Goal: Information Seeking & Learning: Learn about a topic

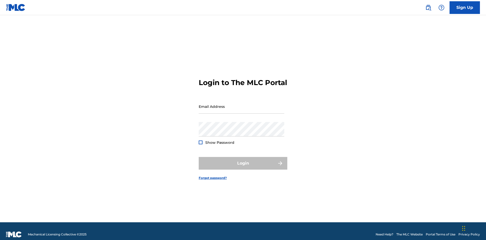
scroll to position [7, 0]
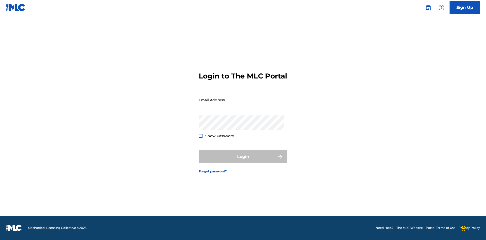
click at [242, 104] on input "Email Address" at bounding box center [242, 100] width 86 height 14
type input "[EMAIL_ADDRESS][DOMAIN_NAME]"
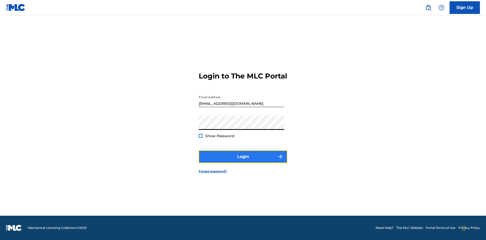
click at [243, 161] on button "Login" at bounding box center [243, 156] width 89 height 13
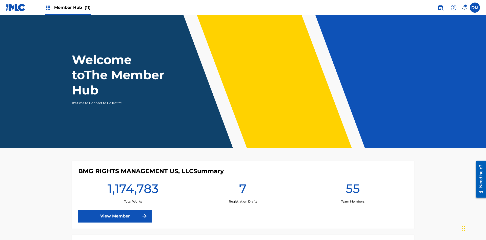
click at [68, 7] on span "Member Hub (11)" at bounding box center [72, 8] width 36 height 6
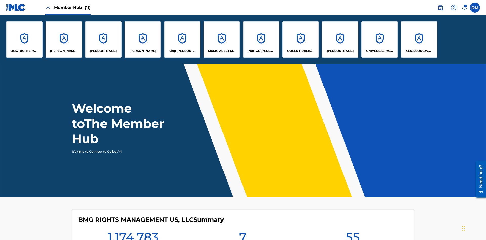
scroll to position [18, 0]
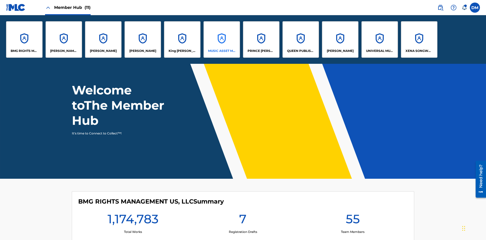
click at [222, 51] on p "MUSIC ASSET MANAGEMENT (MAM)" at bounding box center [222, 51] width 28 height 5
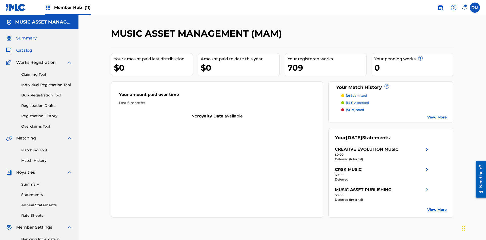
click at [24, 47] on span "Catalog" at bounding box center [24, 50] width 16 height 6
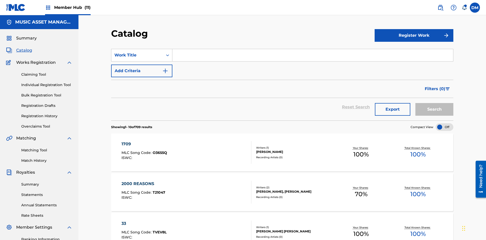
scroll to position [93, 0]
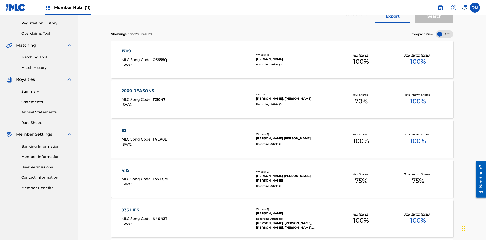
click at [445, 34] on div at bounding box center [445, 34] width 18 height 8
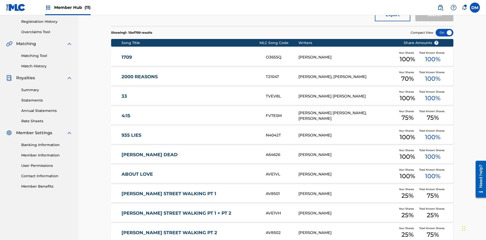
scroll to position [146, 0]
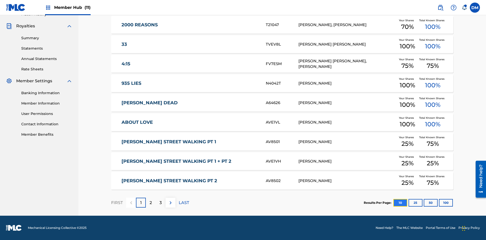
click at [394, 203] on button "10" at bounding box center [401, 203] width 14 height 8
click at [117, 203] on p "FIRST" at bounding box center [117, 203] width 12 height 6
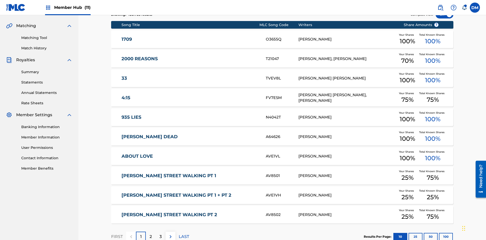
scroll to position [94, 0]
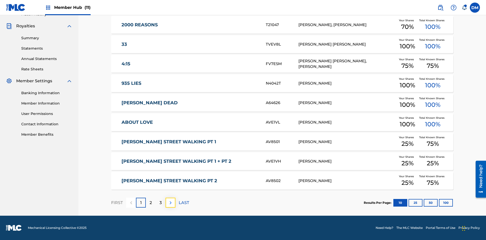
click at [170, 203] on img at bounding box center [171, 203] width 6 height 6
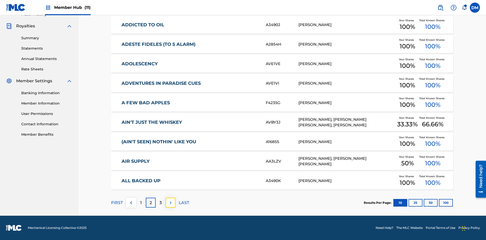
click at [170, 203] on img at bounding box center [171, 203] width 6 height 6
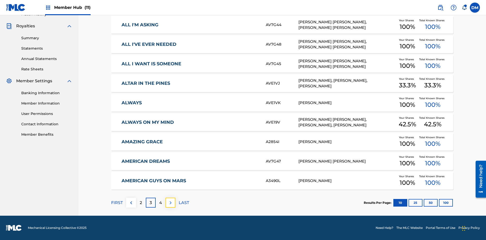
click at [170, 203] on img at bounding box center [171, 203] width 6 height 6
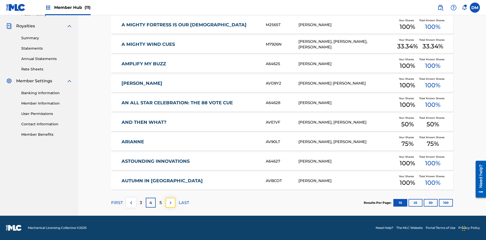
click at [170, 203] on img at bounding box center [171, 203] width 6 height 6
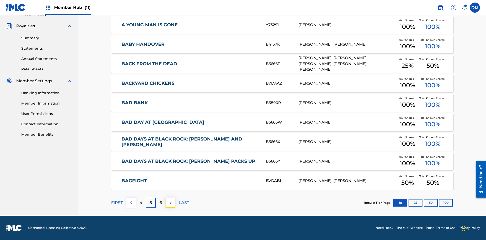
click at [170, 203] on img at bounding box center [171, 203] width 6 height 6
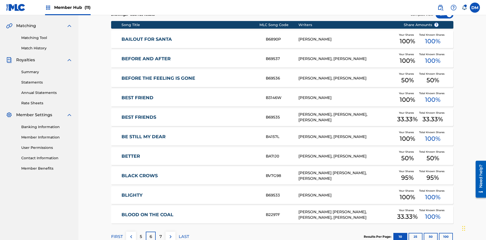
scroll to position [74, 0]
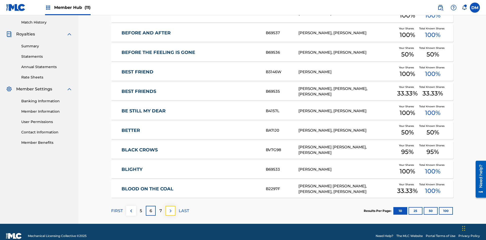
click at [170, 208] on img at bounding box center [171, 211] width 6 height 6
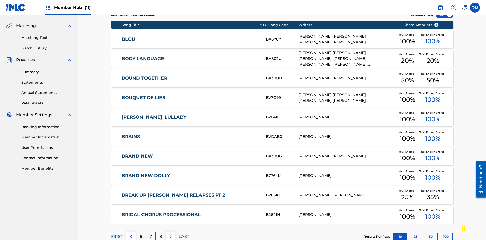
scroll to position [94, 0]
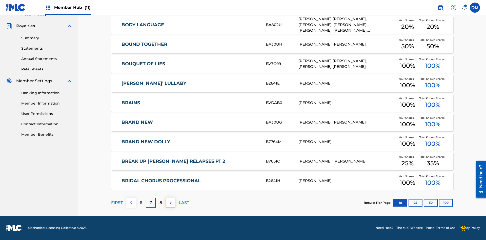
click at [170, 203] on img at bounding box center [171, 203] width 6 height 6
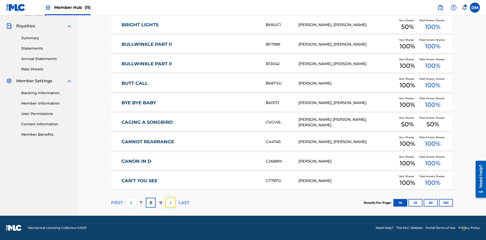
click at [170, 203] on img at bounding box center [171, 203] width 6 height 6
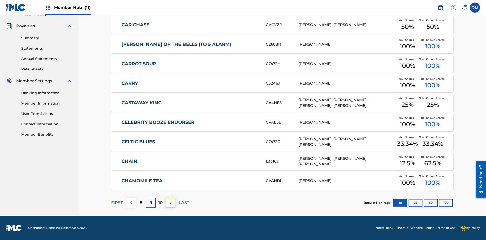
click at [170, 203] on img at bounding box center [171, 203] width 6 height 6
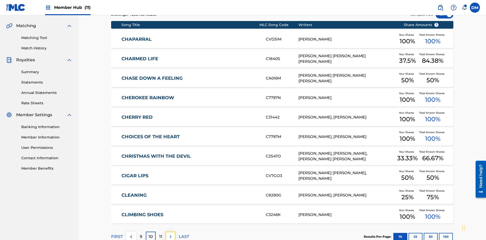
click at [170, 234] on img at bounding box center [171, 237] width 6 height 6
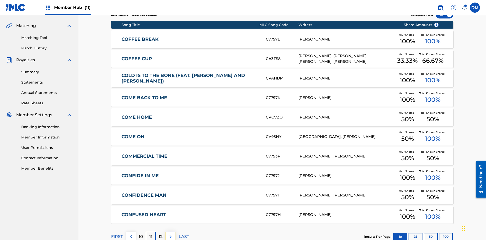
click at [170, 234] on img at bounding box center [171, 237] width 6 height 6
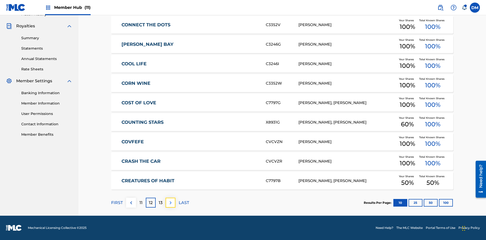
click at [170, 203] on img at bounding box center [171, 203] width 6 height 6
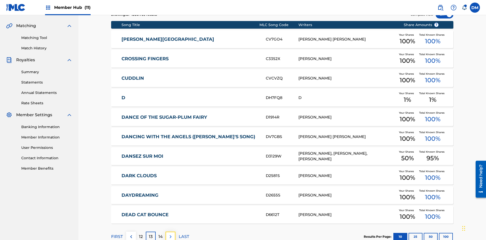
click at [170, 234] on img at bounding box center [171, 237] width 6 height 6
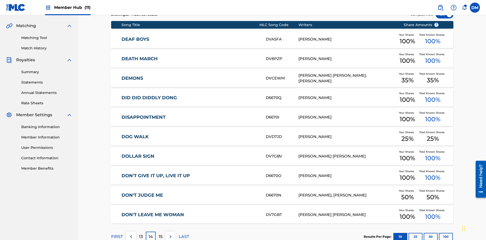
scroll to position [74, 0]
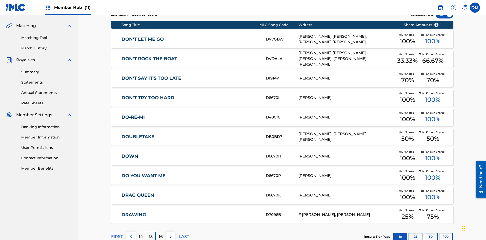
scroll to position [94, 0]
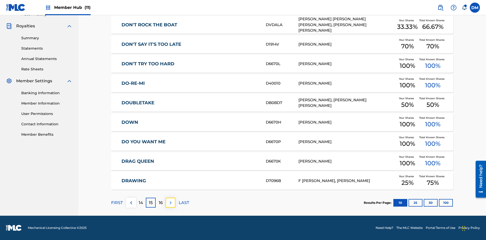
click at [170, 203] on img at bounding box center [171, 203] width 6 height 6
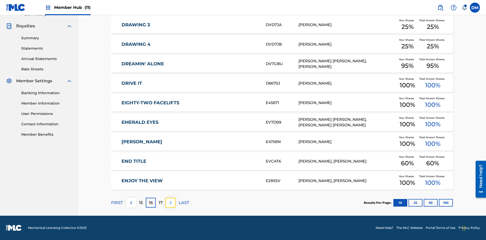
click at [170, 203] on img at bounding box center [171, 203] width 6 height 6
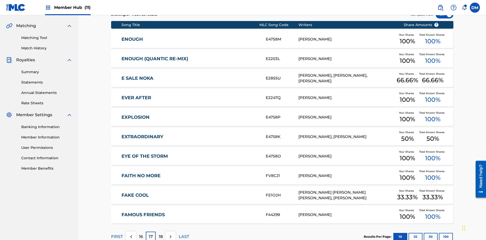
scroll to position [74, 0]
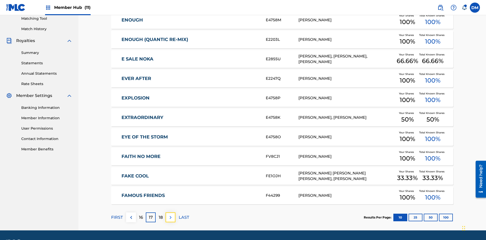
click at [170, 215] on img at bounding box center [171, 218] width 6 height 6
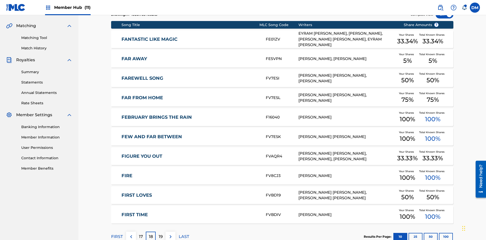
scroll to position [94, 0]
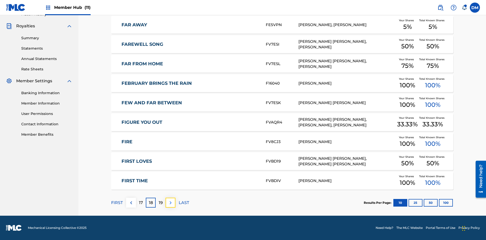
click at [170, 203] on img at bounding box center [171, 203] width 6 height 6
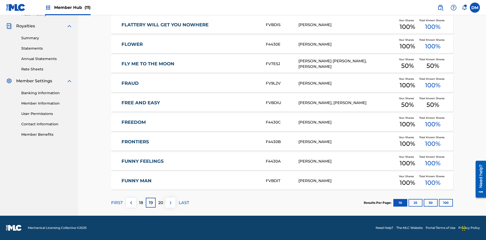
click at [170, 203] on img at bounding box center [171, 203] width 6 height 6
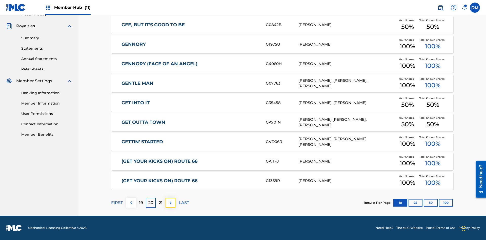
click at [170, 203] on img at bounding box center [171, 203] width 6 height 6
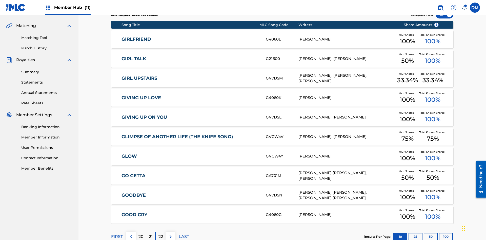
scroll to position [74, 0]
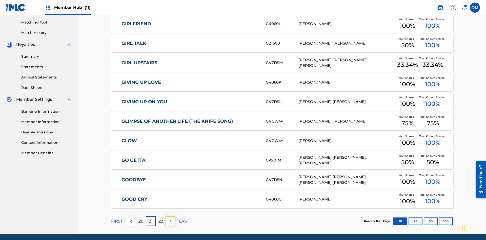
click at [170, 218] on img at bounding box center [171, 221] width 6 height 6
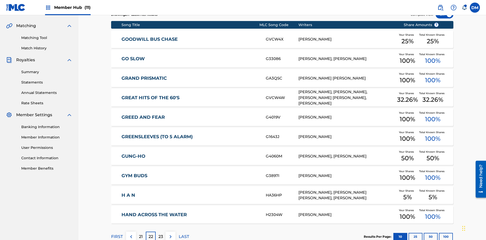
scroll to position [94, 0]
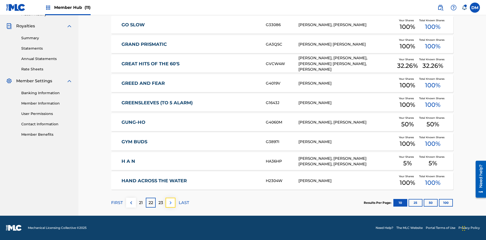
click at [170, 203] on img at bounding box center [171, 203] width 6 height 6
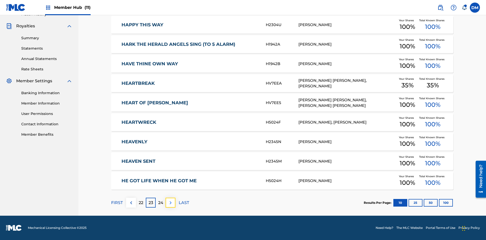
click at [170, 203] on img at bounding box center [171, 203] width 6 height 6
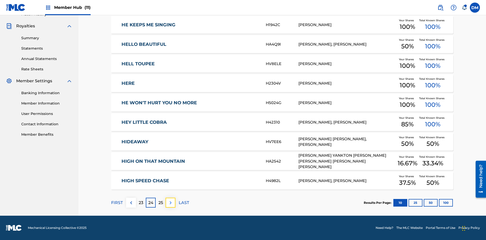
click at [170, 203] on img at bounding box center [171, 203] width 6 height 6
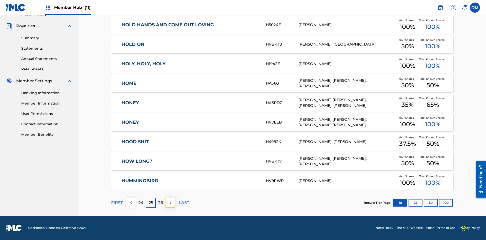
click at [170, 203] on img at bounding box center [171, 203] width 6 height 6
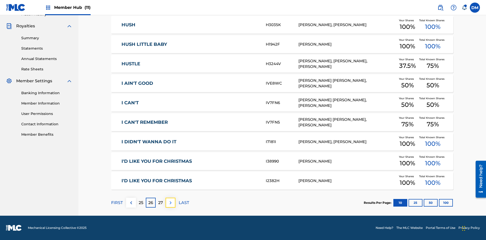
click at [170, 203] on img at bounding box center [171, 203] width 6 height 6
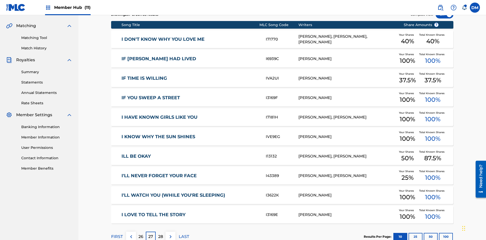
scroll to position [74, 0]
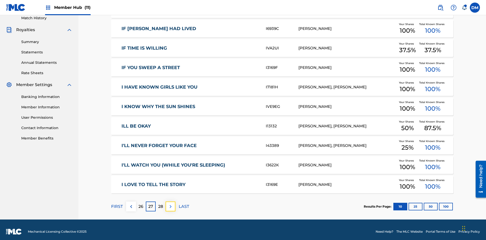
click at [170, 204] on img at bounding box center [171, 207] width 6 height 6
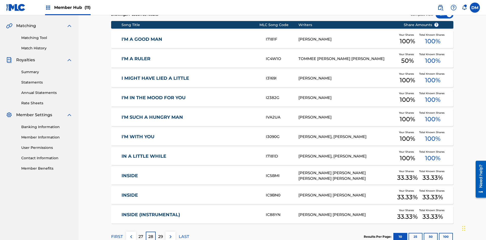
scroll to position [94, 0]
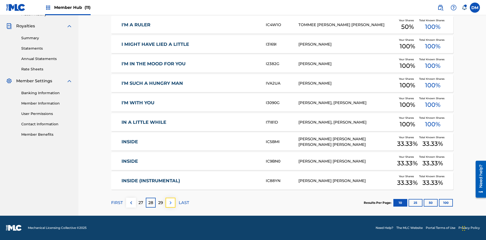
click at [170, 203] on img at bounding box center [171, 203] width 6 height 6
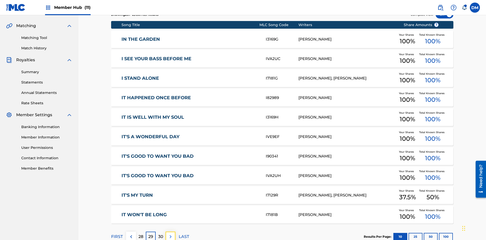
click at [170, 234] on img at bounding box center [171, 237] width 6 height 6
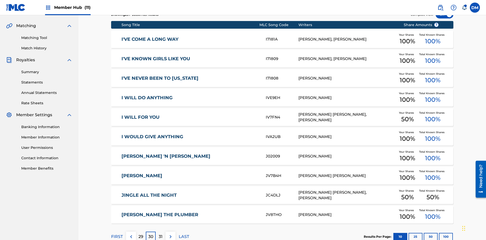
scroll to position [74, 0]
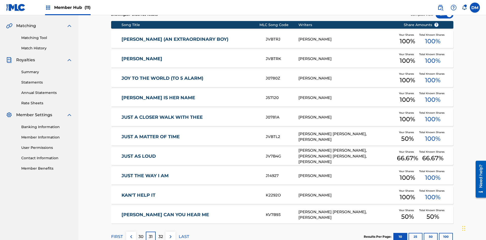
scroll to position [94, 0]
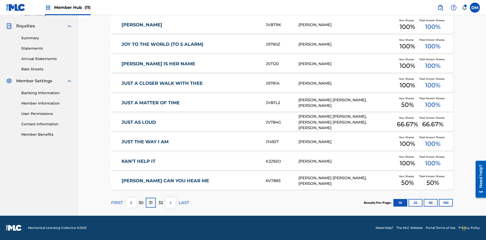
click at [170, 203] on img at bounding box center [171, 203] width 6 height 6
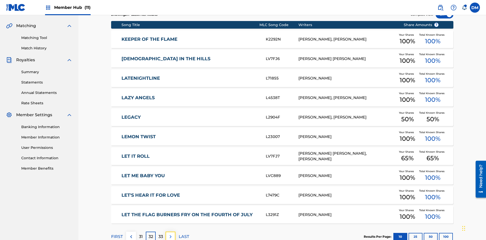
click at [170, 234] on img at bounding box center [171, 237] width 6 height 6
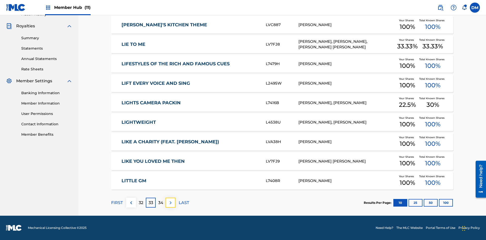
click at [170, 203] on img at bounding box center [171, 203] width 6 height 6
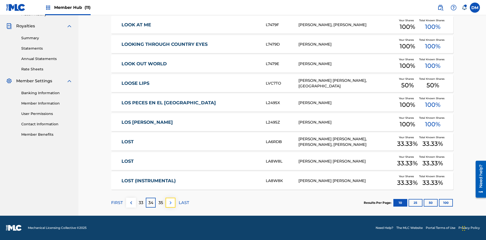
click at [170, 203] on img at bounding box center [171, 203] width 6 height 6
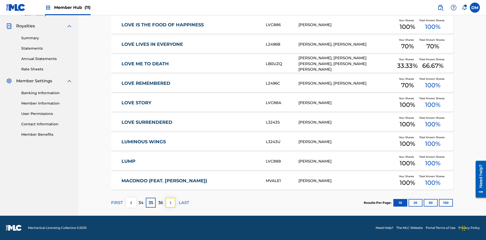
click at [170, 203] on img at bounding box center [171, 203] width 6 height 6
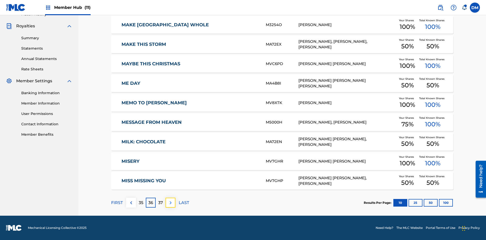
click at [170, 203] on img at bounding box center [171, 203] width 6 height 6
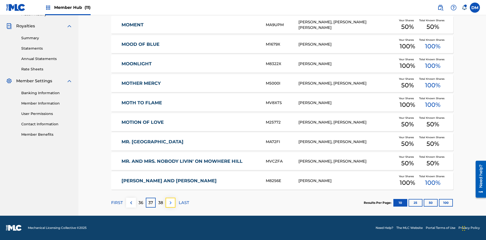
click at [170, 203] on img at bounding box center [171, 203] width 6 height 6
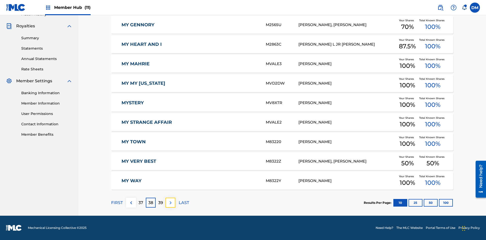
click at [170, 203] on img at bounding box center [171, 203] width 6 height 6
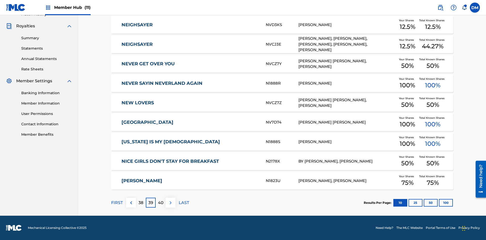
click at [170, 203] on img at bounding box center [171, 203] width 6 height 6
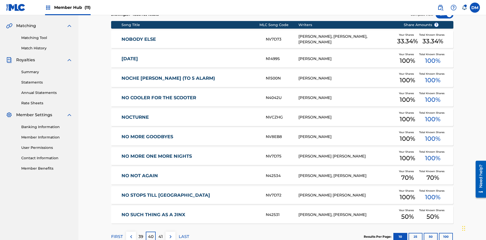
scroll to position [74, 0]
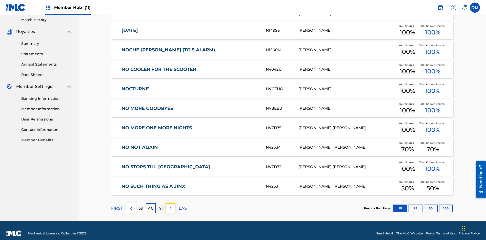
click at [170, 205] on img at bounding box center [171, 208] width 6 height 6
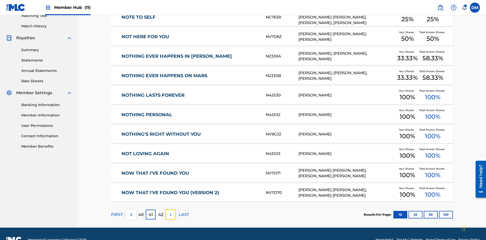
click at [170, 212] on img at bounding box center [171, 215] width 6 height 6
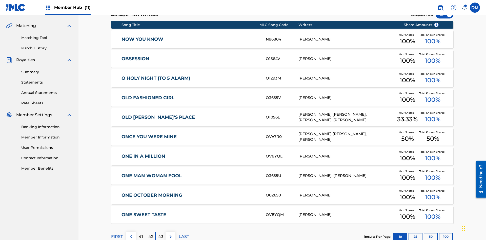
scroll to position [94, 0]
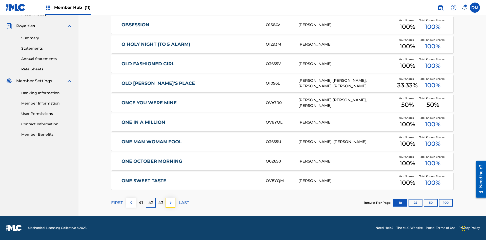
click at [170, 203] on img at bounding box center [171, 203] width 6 height 6
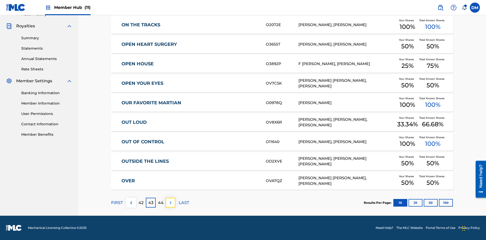
click at [170, 203] on img at bounding box center [171, 203] width 6 height 6
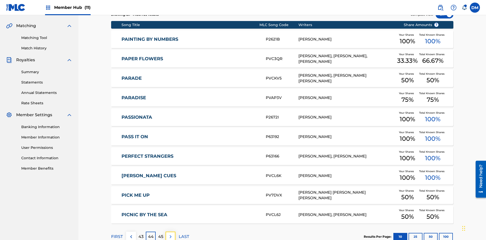
click at [170, 234] on img at bounding box center [171, 237] width 6 height 6
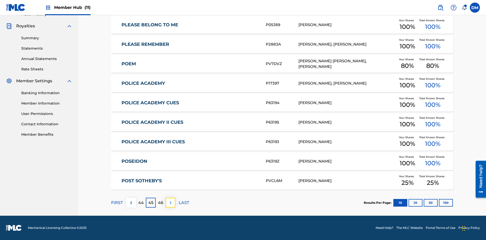
click at [170, 203] on img at bounding box center [171, 203] width 6 height 6
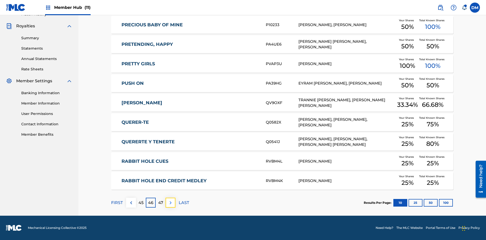
click at [170, 203] on img at bounding box center [171, 203] width 6 height 6
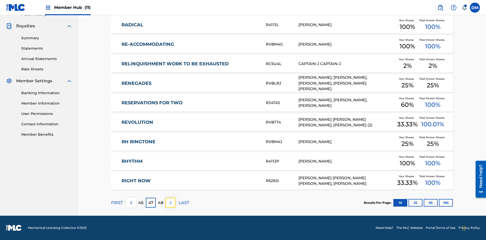
click at [170, 203] on img at bounding box center [171, 203] width 6 height 6
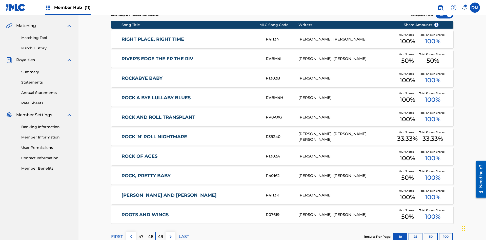
scroll to position [74, 0]
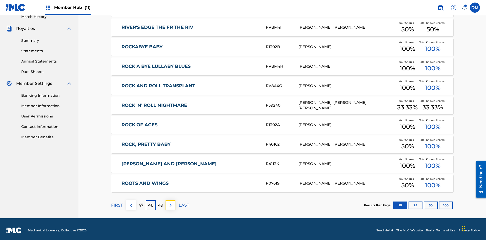
click at [170, 203] on img at bounding box center [171, 205] width 6 height 6
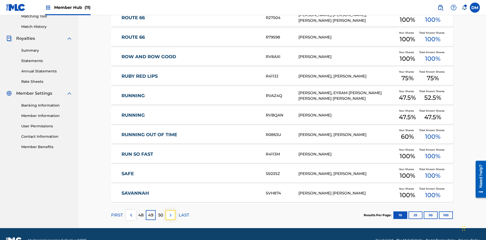
click at [170, 212] on img at bounding box center [171, 215] width 6 height 6
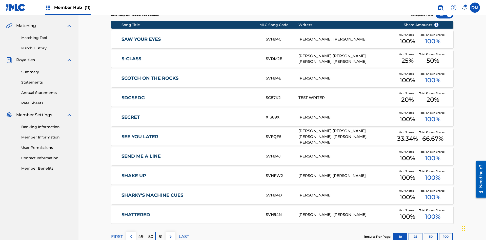
scroll to position [94, 0]
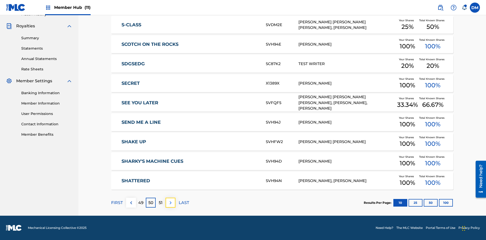
click at [170, 203] on img at bounding box center [171, 203] width 6 height 6
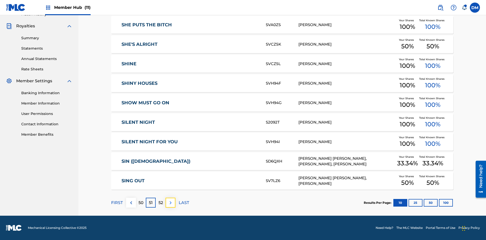
click at [170, 203] on img at bounding box center [171, 203] width 6 height 6
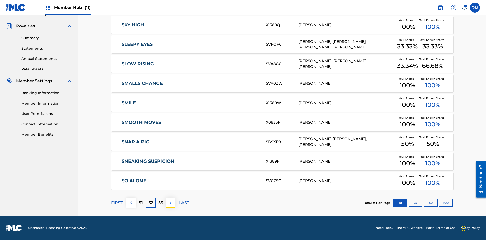
click at [170, 203] on img at bounding box center [171, 203] width 6 height 6
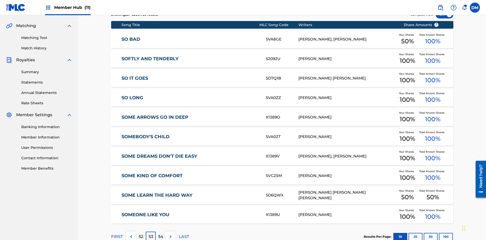
scroll to position [74, 0]
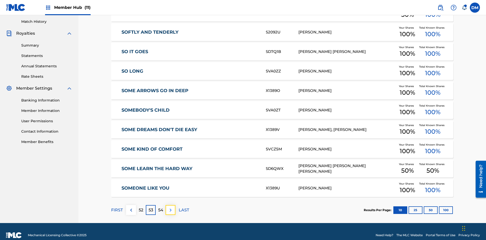
click at [170, 207] on img at bounding box center [171, 210] width 6 height 6
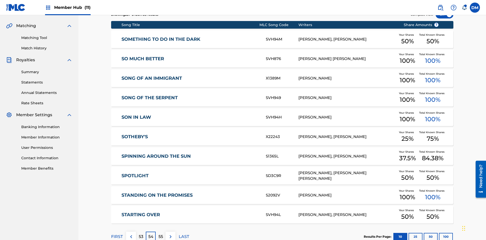
scroll to position [94, 0]
click at [170, 234] on img at bounding box center [171, 237] width 6 height 6
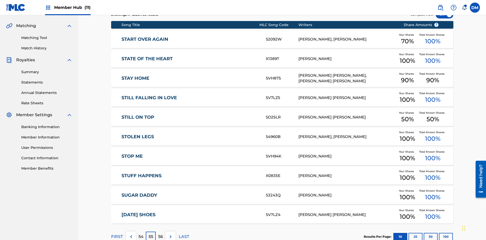
scroll to position [74, 0]
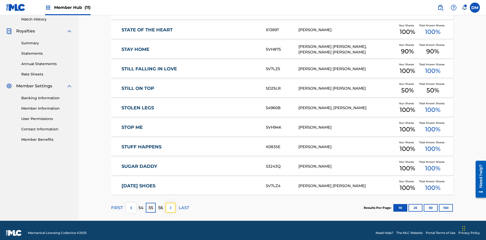
click at [170, 205] on img at bounding box center [171, 208] width 6 height 6
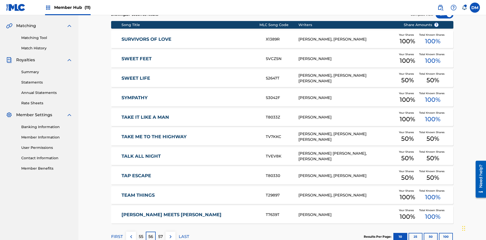
scroll to position [94, 0]
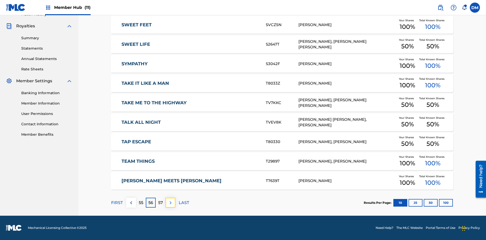
click at [170, 203] on img at bounding box center [171, 203] width 6 height 6
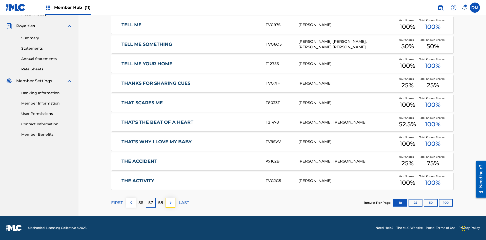
click at [170, 203] on img at bounding box center [171, 203] width 6 height 6
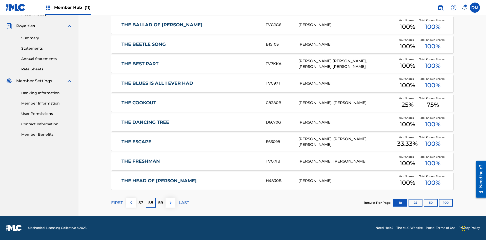
click at [170, 203] on img at bounding box center [171, 203] width 6 height 6
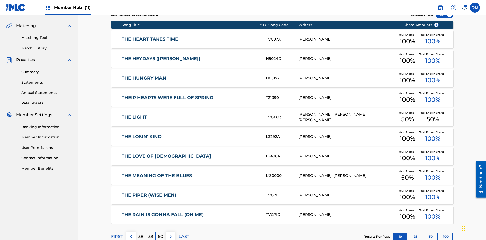
scroll to position [74, 0]
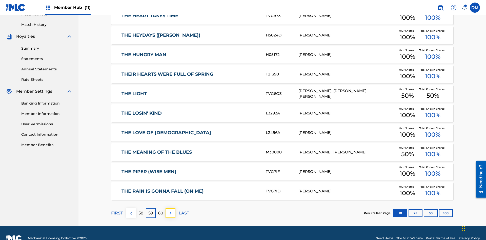
click at [170, 210] on img at bounding box center [171, 213] width 6 height 6
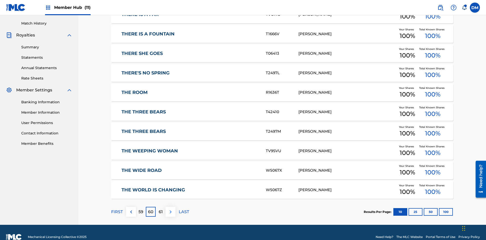
click at [170, 209] on img at bounding box center [171, 212] width 6 height 6
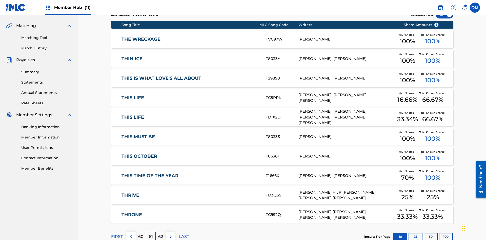
scroll to position [94, 0]
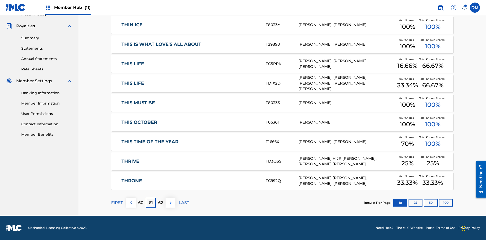
click at [170, 203] on img at bounding box center [171, 203] width 6 height 6
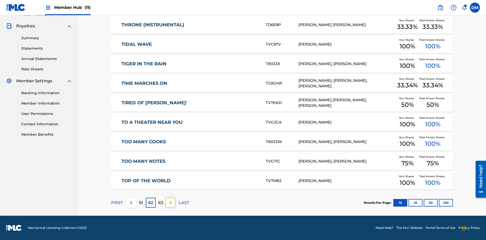
click at [170, 203] on img at bounding box center [171, 203] width 6 height 6
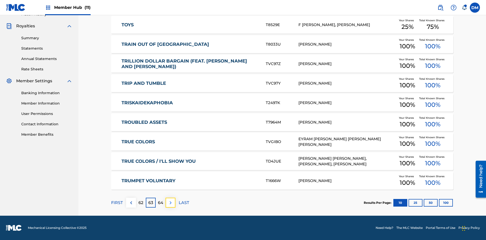
click at [170, 203] on img at bounding box center [171, 203] width 6 height 6
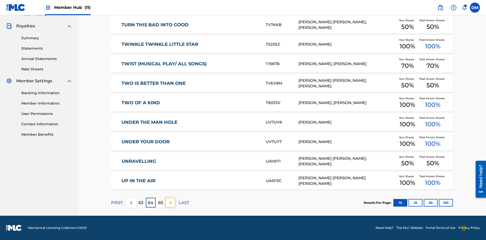
click at [170, 203] on img at bounding box center [171, 203] width 6 height 6
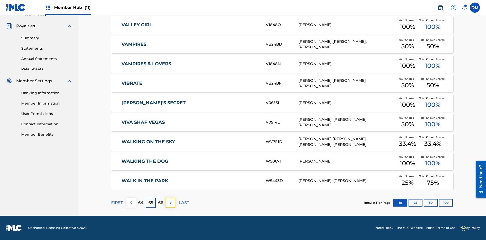
click at [170, 203] on img at bounding box center [171, 203] width 6 height 6
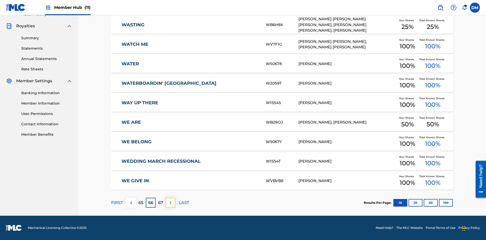
click at [170, 203] on img at bounding box center [171, 203] width 6 height 6
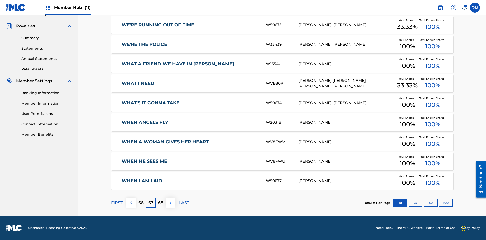
click at [170, 203] on img at bounding box center [171, 203] width 6 height 6
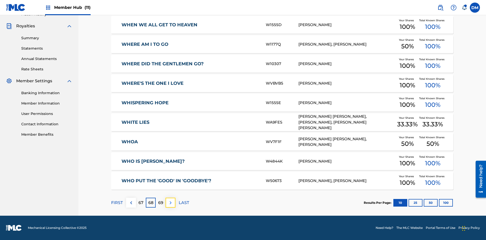
click at [170, 203] on img at bounding box center [171, 203] width 6 height 6
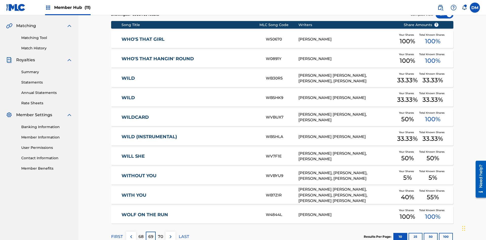
scroll to position [74, 0]
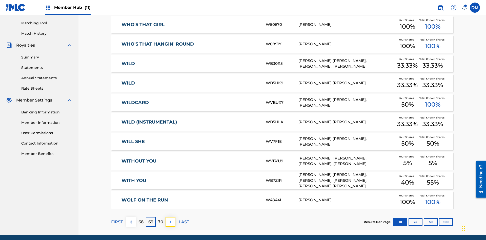
click at [170, 219] on img at bounding box center [171, 222] width 6 height 6
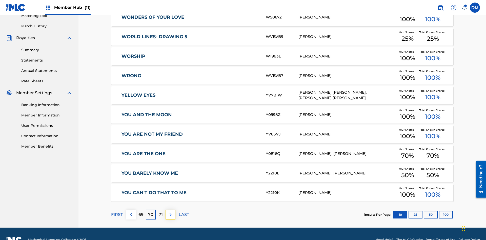
click at [170, 212] on img at bounding box center [171, 215] width 6 height 6
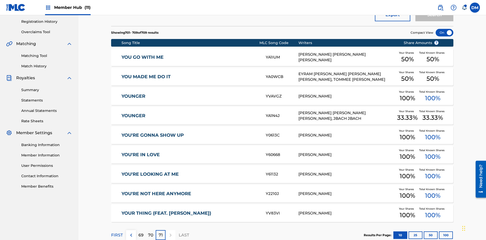
scroll to position [112, 0]
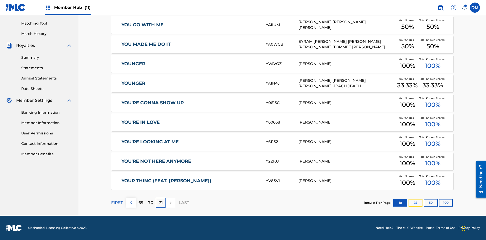
click at [409, 203] on button "25" at bounding box center [416, 203] width 14 height 8
click at [117, 203] on p "FIRST" at bounding box center [117, 203] width 12 height 6
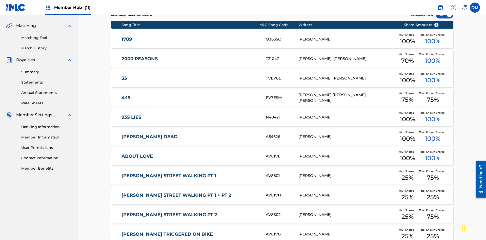
scroll to position [94, 0]
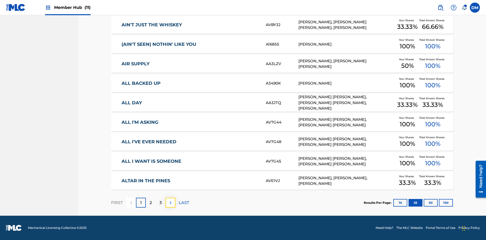
click at [170, 203] on img at bounding box center [171, 203] width 6 height 6
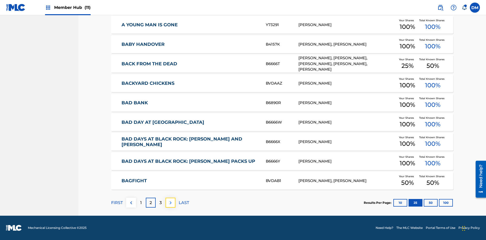
click at [170, 203] on img at bounding box center [171, 203] width 6 height 6
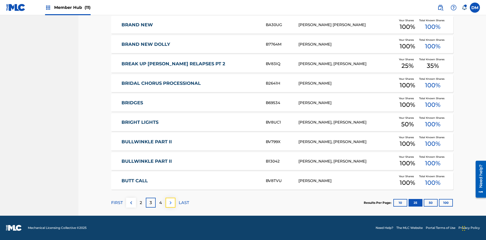
click at [170, 203] on img at bounding box center [171, 203] width 6 height 6
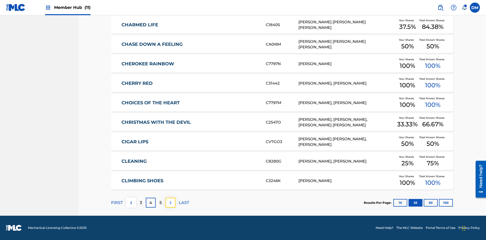
click at [170, 203] on img at bounding box center [171, 203] width 6 height 6
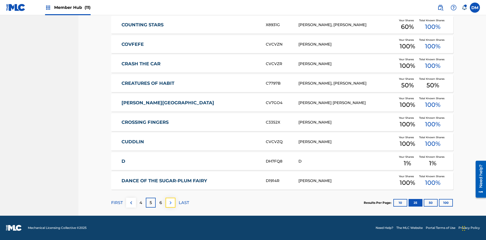
click at [170, 203] on img at bounding box center [171, 203] width 6 height 6
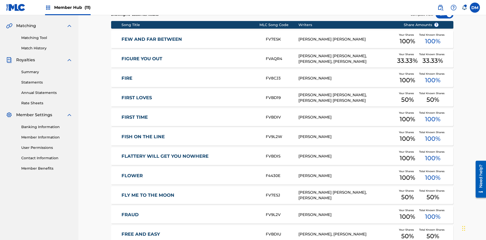
scroll to position [74, 0]
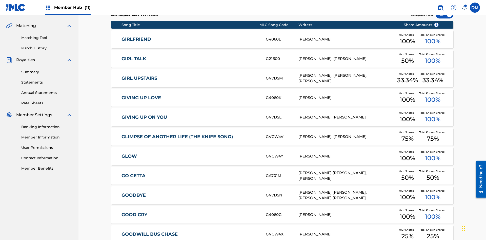
scroll to position [94, 0]
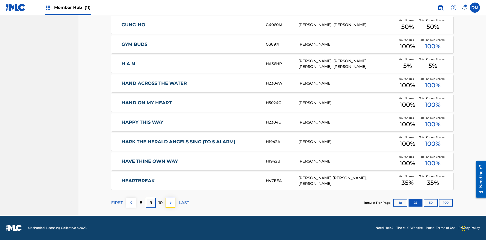
click at [170, 203] on img at bounding box center [171, 203] width 6 height 6
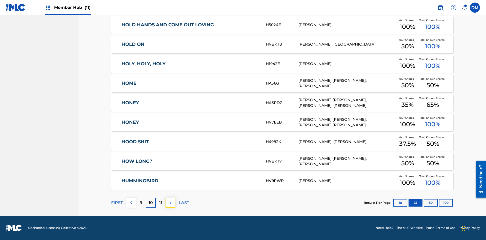
click at [170, 203] on img at bounding box center [171, 203] width 6 height 6
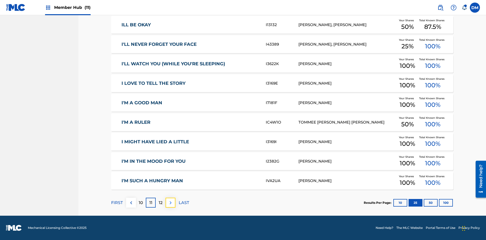
click at [170, 203] on img at bounding box center [171, 203] width 6 height 6
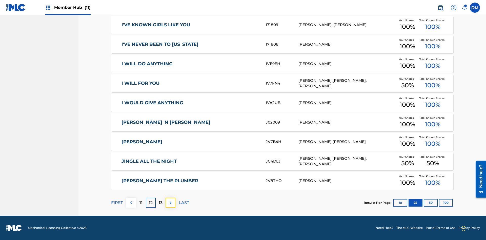
click at [170, 203] on img at bounding box center [171, 203] width 6 height 6
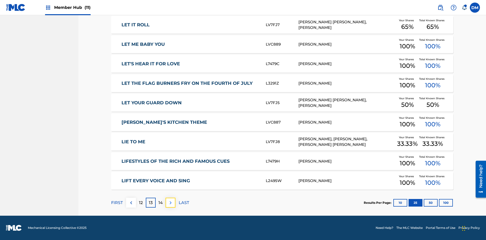
click at [170, 203] on img at bounding box center [171, 203] width 6 height 6
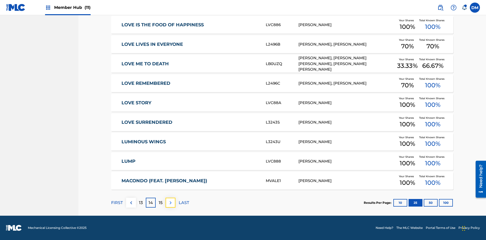
click at [170, 203] on img at bounding box center [171, 203] width 6 height 6
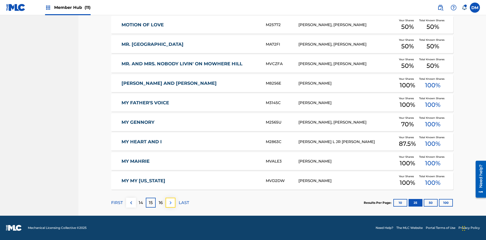
click at [170, 203] on img at bounding box center [171, 203] width 6 height 6
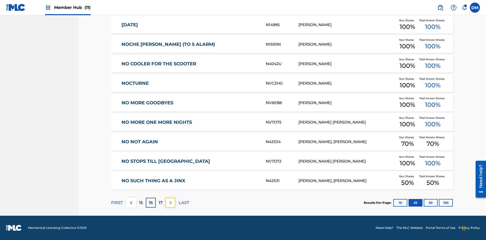
click at [170, 203] on img at bounding box center [171, 203] width 6 height 6
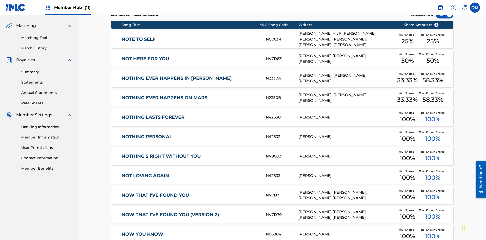
scroll to position [74, 0]
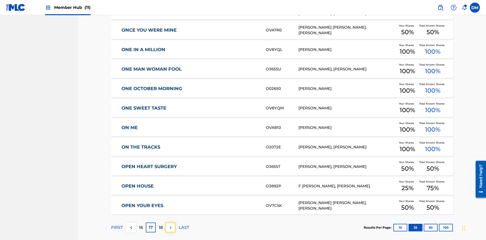
click at [170, 225] on img at bounding box center [171, 228] width 6 height 6
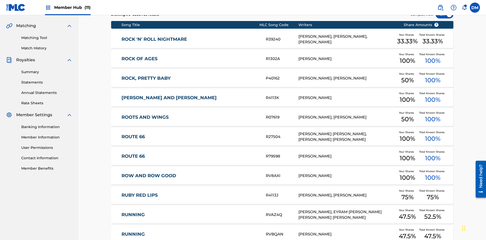
scroll to position [94, 0]
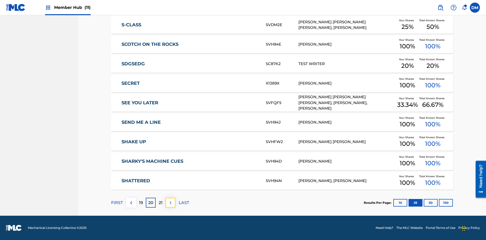
click at [170, 203] on img at bounding box center [171, 203] width 6 height 6
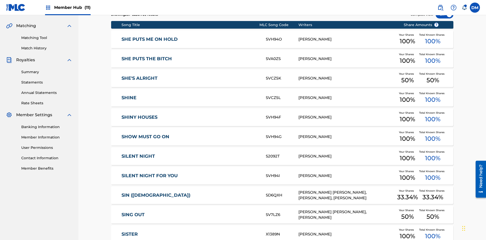
scroll to position [74, 0]
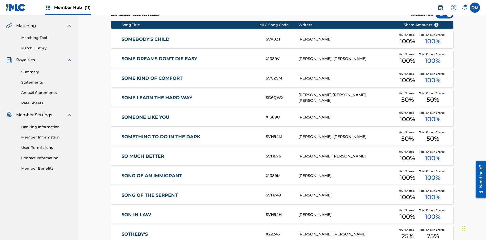
scroll to position [94, 0]
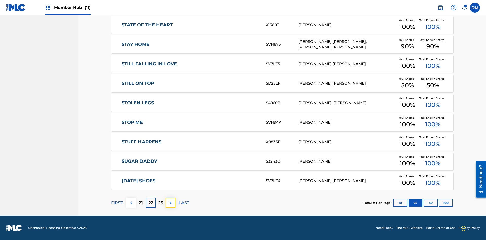
click at [170, 203] on img at bounding box center [171, 203] width 6 height 6
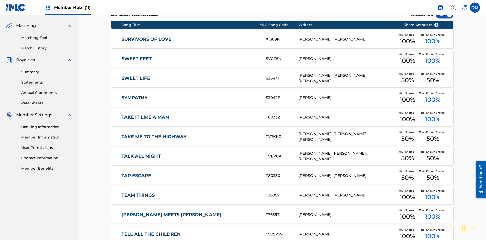
scroll to position [74, 0]
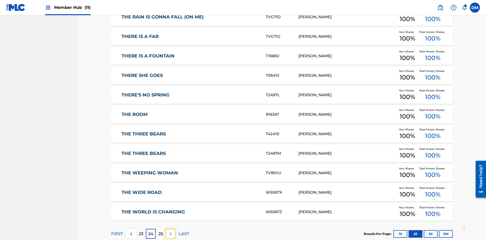
click at [170, 231] on img at bounding box center [171, 234] width 6 height 6
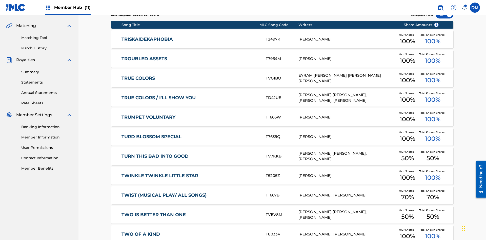
scroll to position [94, 0]
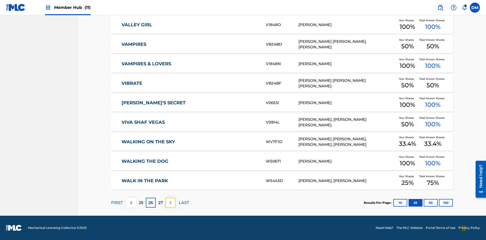
click at [170, 203] on img at bounding box center [171, 203] width 6 height 6
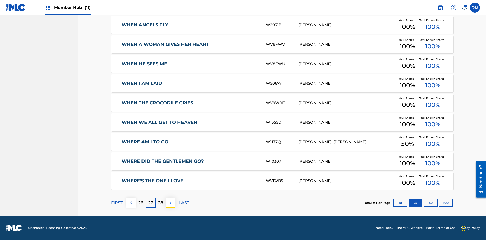
click at [170, 203] on img at bounding box center [171, 203] width 6 height 6
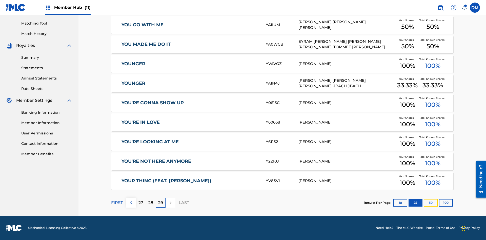
click at [424, 203] on button "50" at bounding box center [431, 203] width 14 height 8
click at [117, 203] on p "FIRST" at bounding box center [117, 203] width 12 height 6
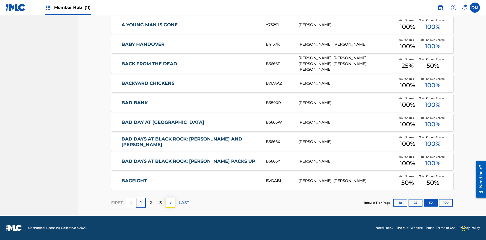
click at [170, 203] on img at bounding box center [171, 203] width 6 height 6
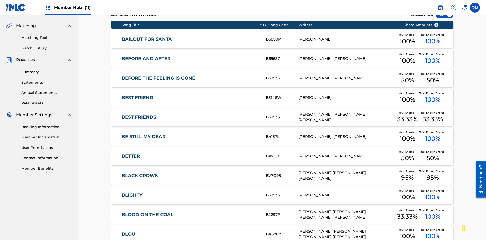
scroll to position [74, 0]
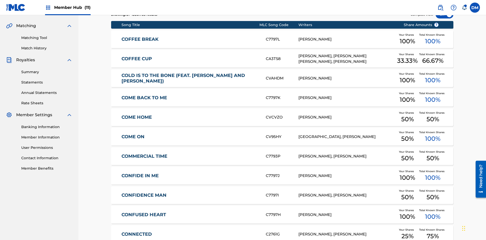
scroll to position [94, 0]
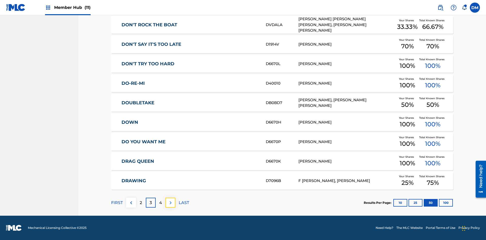
click at [170, 203] on img at bounding box center [171, 203] width 6 height 6
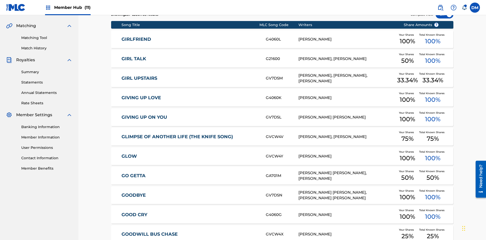
scroll to position [74, 0]
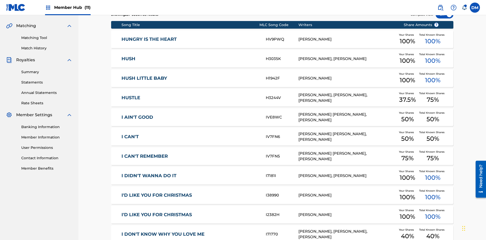
scroll to position [94, 0]
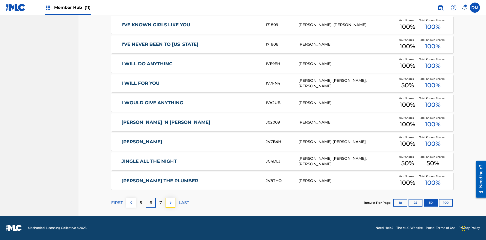
click at [170, 203] on img at bounding box center [171, 203] width 6 height 6
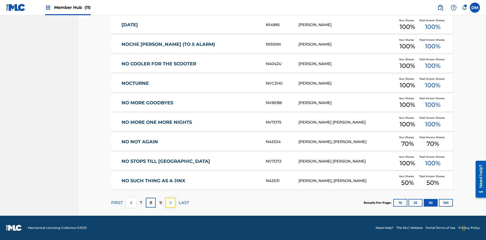
click at [170, 203] on img at bounding box center [171, 203] width 6 height 6
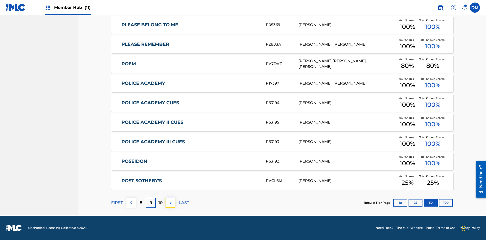
click at [170, 203] on img at bounding box center [171, 203] width 6 height 6
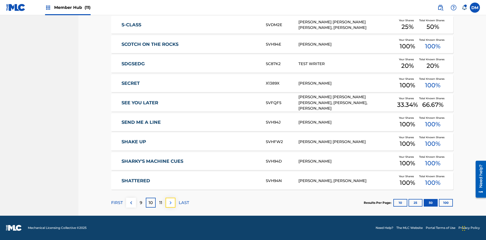
click at [170, 203] on img at bounding box center [171, 203] width 6 height 6
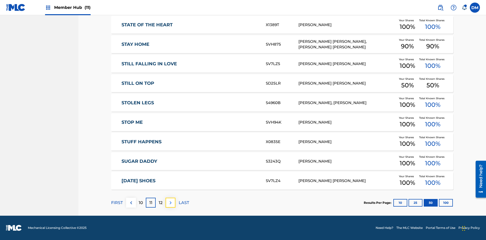
click at [170, 203] on img at bounding box center [171, 203] width 6 height 6
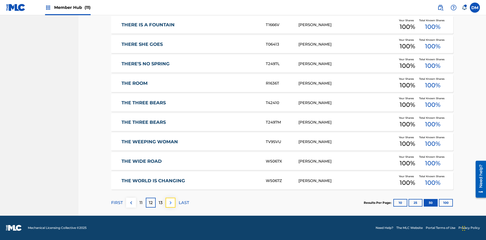
click at [170, 203] on img at bounding box center [171, 203] width 6 height 6
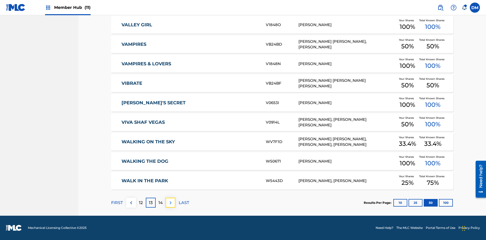
click at [170, 203] on img at bounding box center [171, 203] width 6 height 6
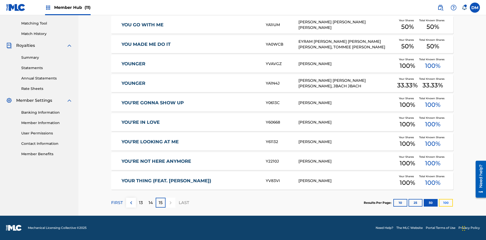
click at [439, 203] on button "100" at bounding box center [446, 203] width 14 height 8
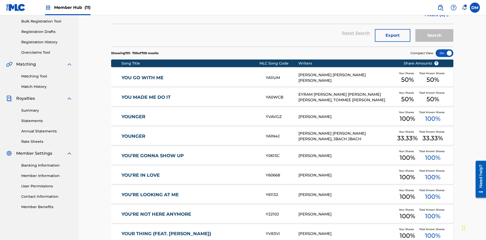
scroll to position [74, 0]
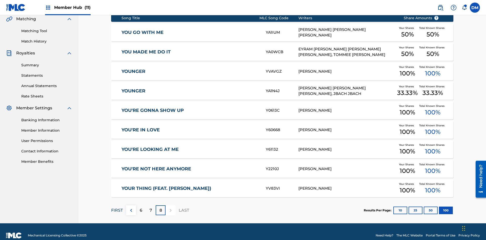
click at [117, 207] on p "FIRST" at bounding box center [117, 210] width 12 height 6
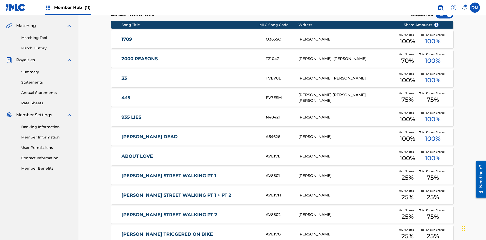
scroll to position [94, 0]
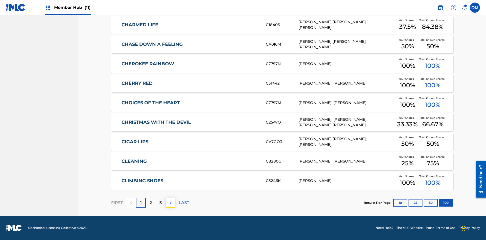
click at [170, 203] on img at bounding box center [171, 203] width 6 height 6
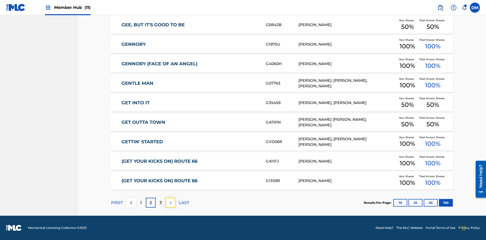
click at [170, 203] on img at bounding box center [171, 203] width 6 height 6
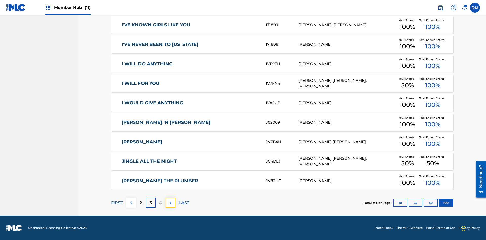
click at [170, 203] on img at bounding box center [171, 203] width 6 height 6
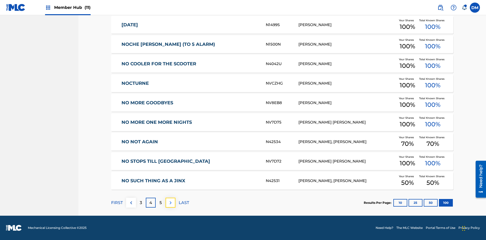
click at [170, 203] on img at bounding box center [171, 203] width 6 height 6
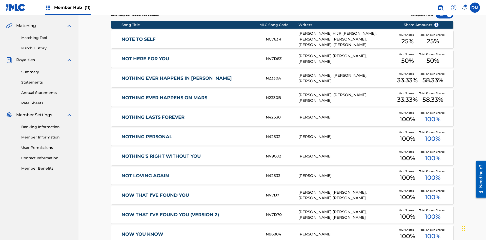
scroll to position [74, 0]
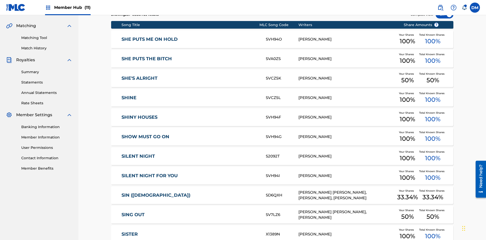
scroll to position [94, 0]
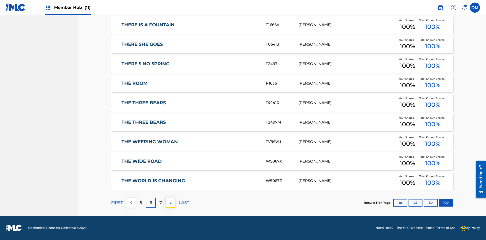
click at [170, 203] on img at bounding box center [171, 203] width 6 height 6
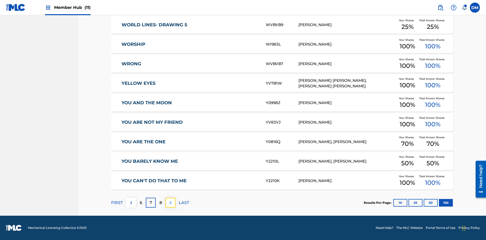
click at [170, 203] on img at bounding box center [171, 203] width 6 height 6
